Goal: Transaction & Acquisition: Book appointment/travel/reservation

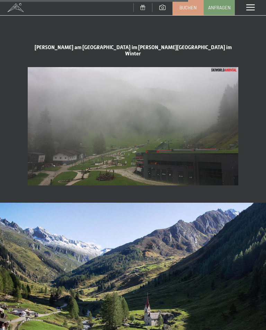
scroll to position [1037, 0]
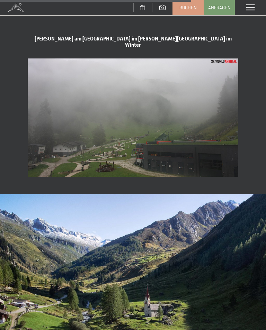
click at [249, 7] on span at bounding box center [250, 8] width 8 height 6
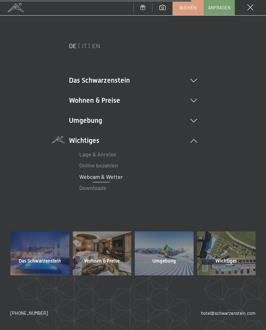
click at [197, 99] on icon at bounding box center [193, 100] width 7 height 3
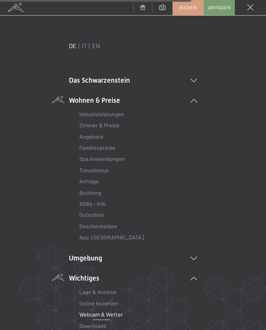
click at [118, 126] on link "Zimmer & Preise" at bounding box center [99, 125] width 40 height 7
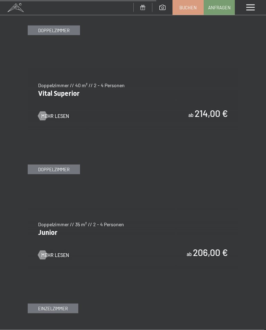
scroll to position [1510, 0]
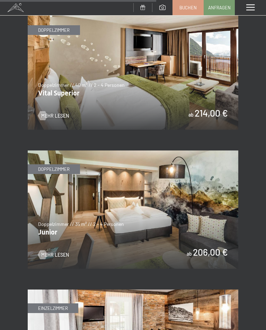
click at [51, 70] on img at bounding box center [133, 70] width 210 height 118
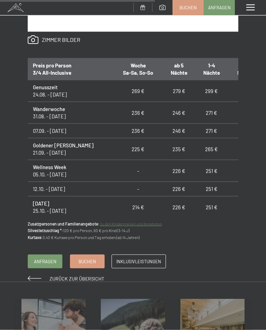
scroll to position [510, 0]
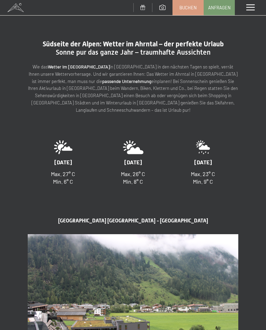
click at [251, 5] on span at bounding box center [250, 8] width 8 height 6
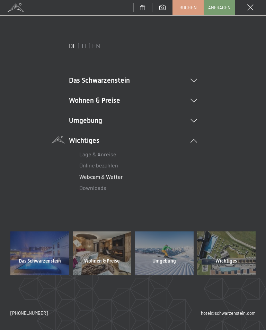
click at [193, 102] on icon at bounding box center [193, 100] width 7 height 3
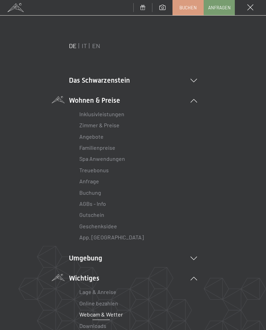
click at [119, 125] on link "Zimmer & Preise" at bounding box center [99, 125] width 40 height 7
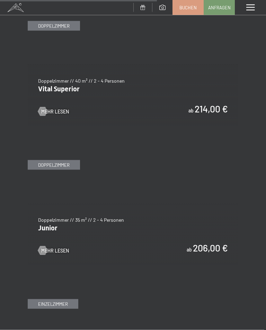
scroll to position [1514, 0]
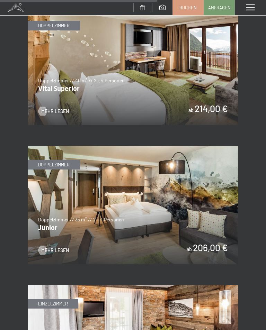
click at [53, 108] on span "Mehr Lesen" at bounding box center [55, 111] width 28 height 7
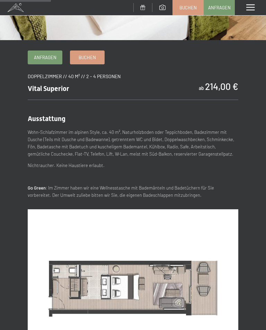
scroll to position [153, 0]
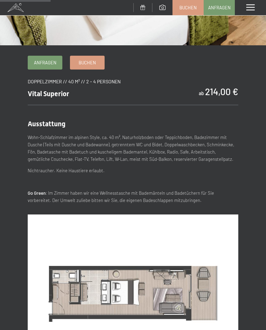
click at [88, 63] on span "Buchen" at bounding box center [87, 63] width 17 height 6
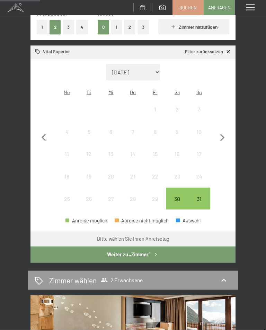
click at [225, 131] on icon "button" at bounding box center [222, 138] width 15 height 15
select select "[DATE]"
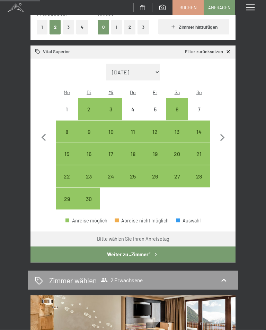
scroll to position [118, 0]
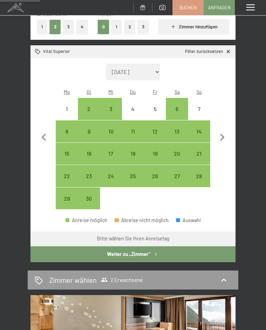
click at [222, 134] on icon "button" at bounding box center [222, 137] width 5 height 7
select select "[DATE]"
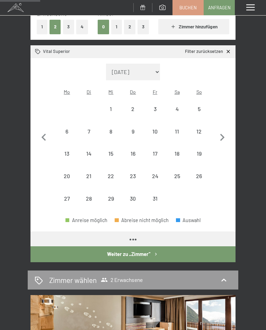
select select "[DATE]"
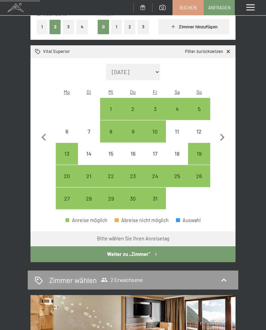
click at [224, 132] on icon "button" at bounding box center [222, 138] width 15 height 15
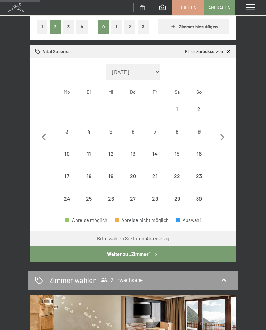
select select "[DATE]"
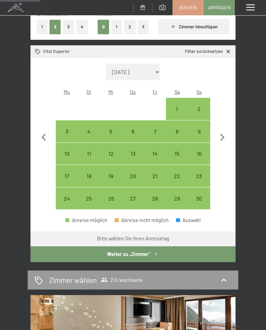
click at [44, 137] on icon "button" at bounding box center [44, 138] width 15 height 15
select select "[DATE]"
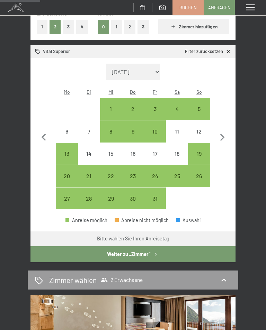
click at [222, 134] on icon "button" at bounding box center [222, 137] width 5 height 7
select select "[DATE]"
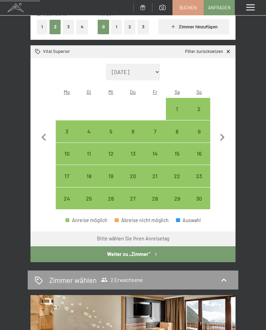
click at [109, 129] on div "5" at bounding box center [111, 139] width 21 height 21
select select "[DATE]"
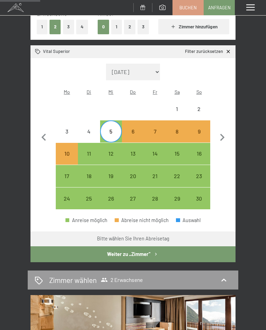
click at [197, 151] on div "16" at bounding box center [199, 161] width 21 height 21
select select "[DATE]"
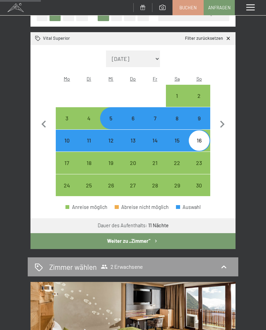
click at [204, 233] on button "Weiter zu „Zimmer“" at bounding box center [132, 241] width 205 height 16
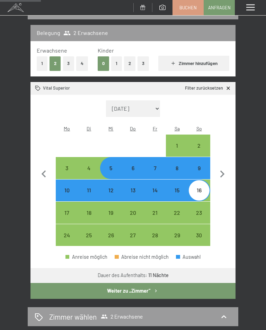
select select "[DATE]"
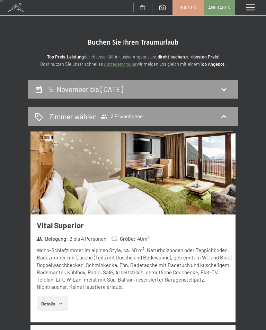
scroll to position [0, 0]
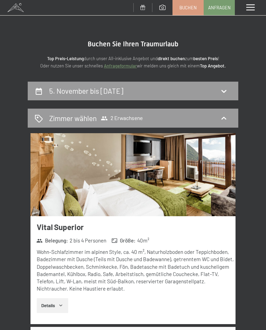
click at [41, 90] on icon at bounding box center [39, 91] width 6 height 7
select select "[DATE]"
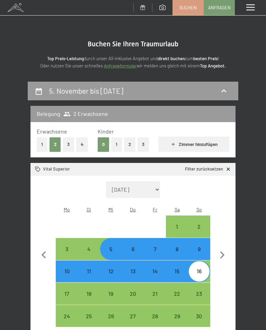
scroll to position [81, 0]
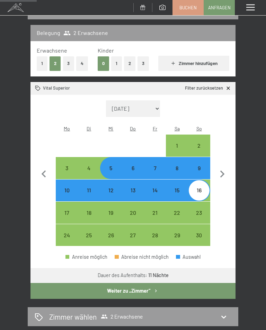
click at [198, 165] on div "9" at bounding box center [199, 175] width 21 height 21
select select "[DATE]"
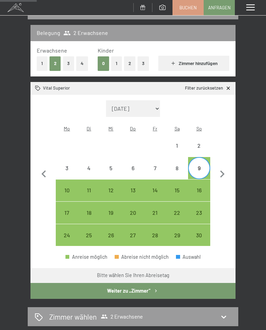
click at [201, 188] on div "16" at bounding box center [199, 198] width 21 height 21
select select "[DATE]"
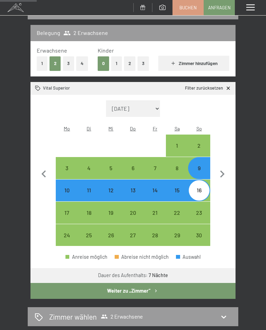
click at [198, 283] on button "Weiter zu „Zimmer“" at bounding box center [132, 291] width 205 height 16
select select "[DATE]"
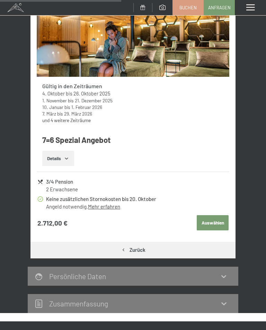
scroll to position [359, 0]
